Goal: Information Seeking & Learning: Learn about a topic

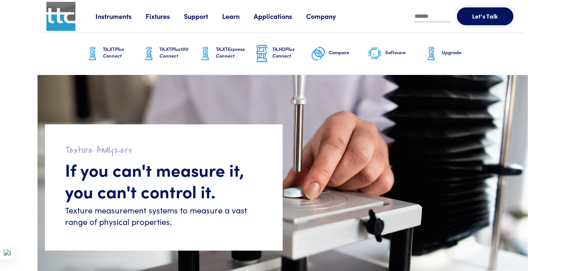
scroll to position [74, 0]
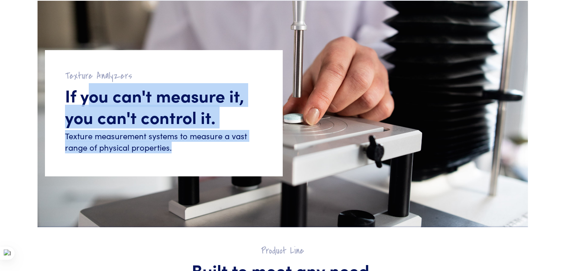
drag, startPoint x: 91, startPoint y: 94, endPoint x: 209, endPoint y: 164, distance: 136.6
click at [209, 164] on div "Texture Analyzers If you can't measure it, you can't control it. Texture measur…" at bounding box center [164, 113] width 238 height 126
click at [193, 157] on div "Texture Analyzers If you can't measure it, you can't control it. Texture measur…" at bounding box center [164, 113] width 238 height 126
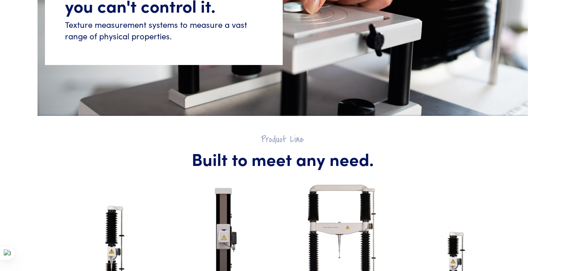
scroll to position [0, 0]
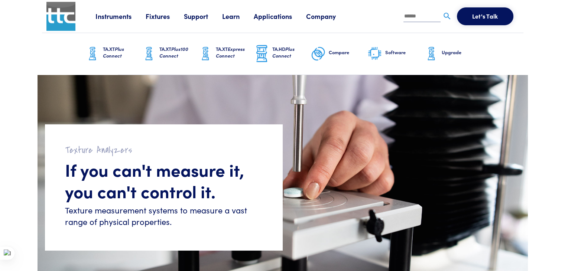
click at [118, 17] on link "Instruments" at bounding box center [120, 16] width 50 height 9
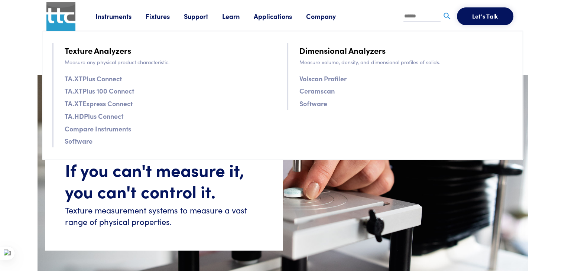
click at [104, 78] on link "TA.XTPlus Connect" at bounding box center [93, 78] width 57 height 11
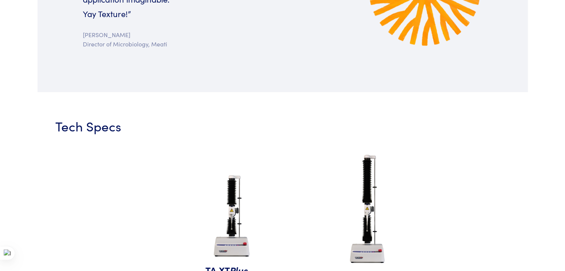
scroll to position [668, 0]
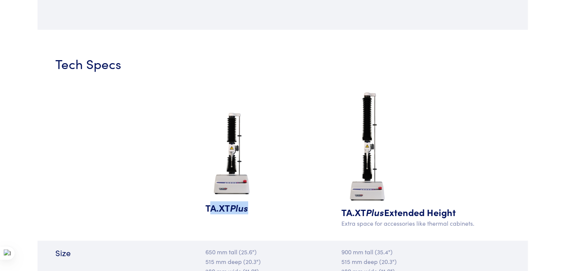
drag, startPoint x: 208, startPoint y: 210, endPoint x: 250, endPoint y: 213, distance: 42.5
click at [250, 213] on h5 "TA.XT Plus" at bounding box center [241, 207] width 73 height 13
click at [236, 209] on span "Plus" at bounding box center [239, 207] width 18 height 13
drag, startPoint x: 245, startPoint y: 209, endPoint x: 205, endPoint y: 209, distance: 40.8
click at [203, 208] on div "TA.XT Plus" at bounding box center [242, 162] width 82 height 146
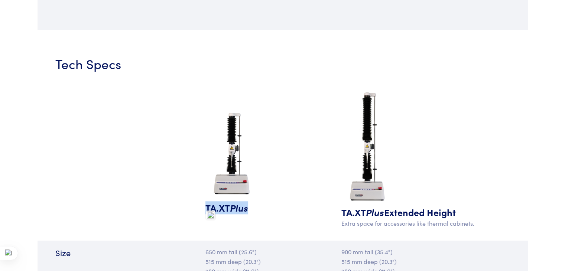
copy h5 "TA.XT Plus"
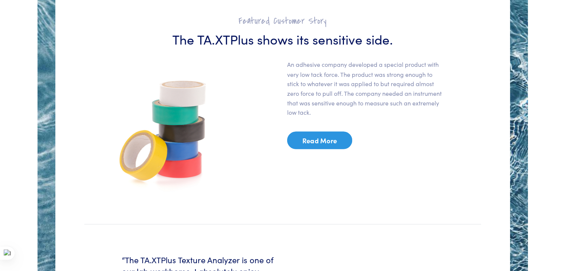
scroll to position [1448, 0]
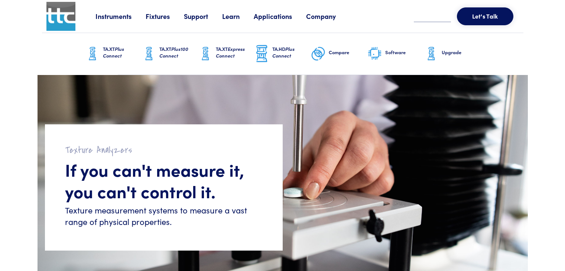
scroll to position [186, 0]
